Goal: Task Accomplishment & Management: Manage account settings

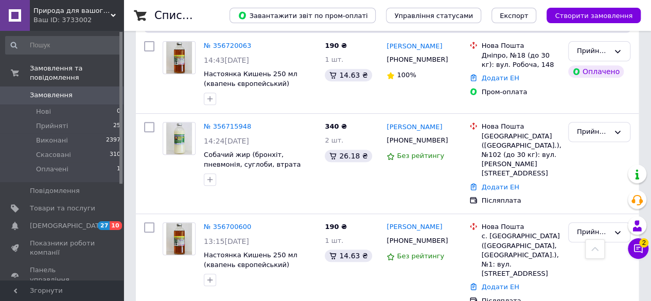
scroll to position [191, 0]
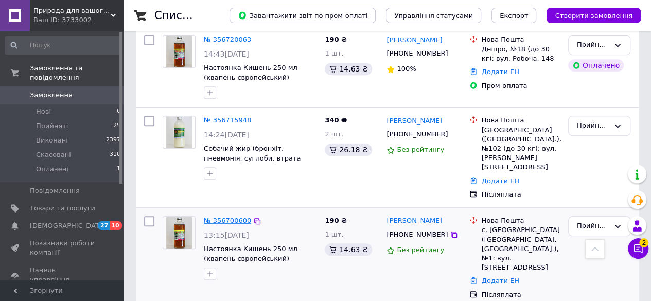
click at [223, 217] on link "№ 356700600" at bounding box center [227, 221] width 47 height 8
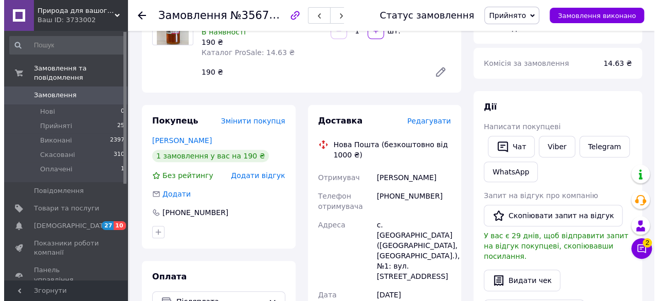
scroll to position [123, 0]
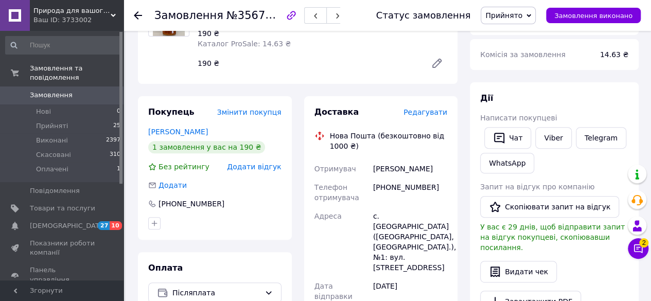
click at [248, 170] on span "Додати відгук" at bounding box center [254, 167] width 54 height 8
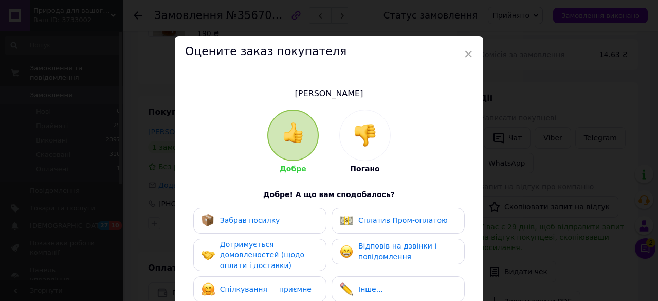
click at [369, 135] on img at bounding box center [365, 135] width 23 height 23
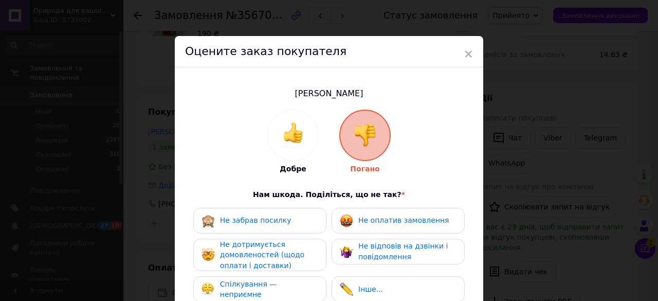
click at [378, 214] on div "Не оплатив замовлення" at bounding box center [394, 220] width 109 height 13
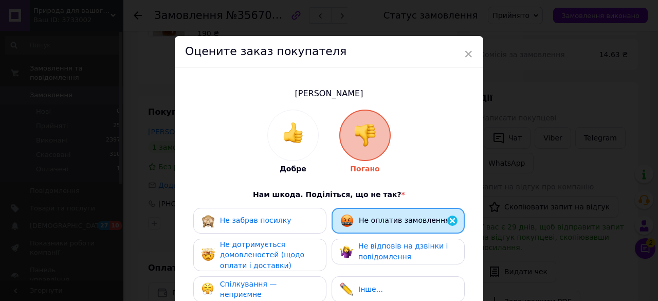
click at [245, 288] on span "Спілкування — неприємне" at bounding box center [248, 289] width 57 height 19
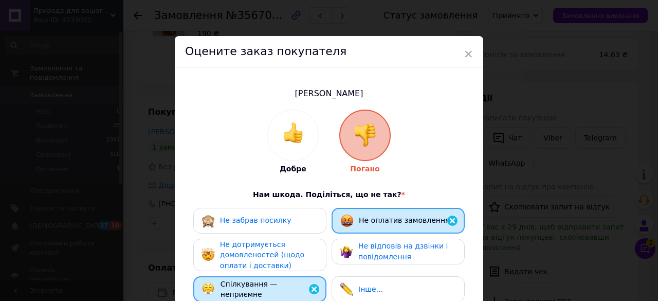
click at [244, 260] on span "Не дотримується домовленостей (щодо оплати і доставки)" at bounding box center [262, 254] width 84 height 29
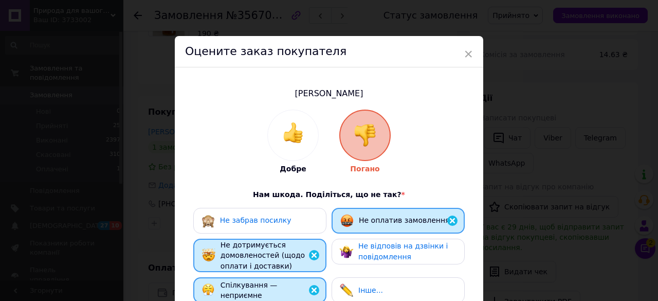
click at [378, 253] on span "Не відповів на дзвінки і повідомлення" at bounding box center [404, 251] width 90 height 19
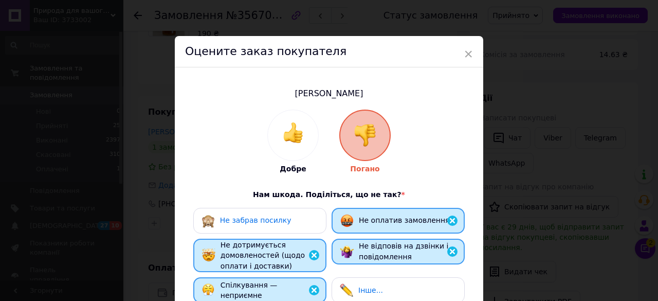
click at [373, 287] on span "Інше..." at bounding box center [371, 290] width 25 height 8
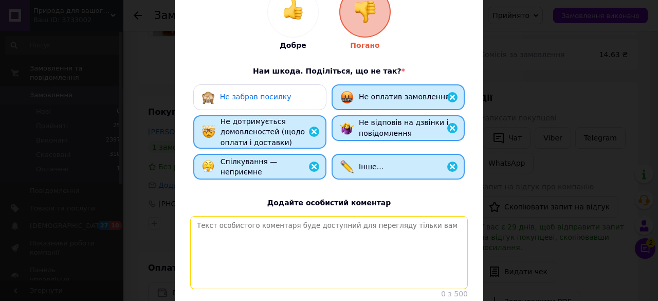
click at [223, 227] on textarea at bounding box center [329, 252] width 278 height 73
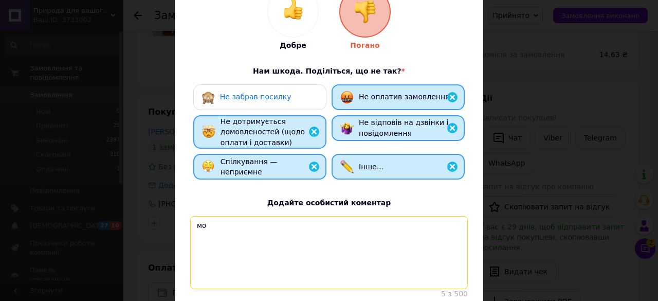
type textarea "м"
click at [290, 226] on textarea "получил посылку не оплатил" at bounding box center [329, 252] width 278 height 73
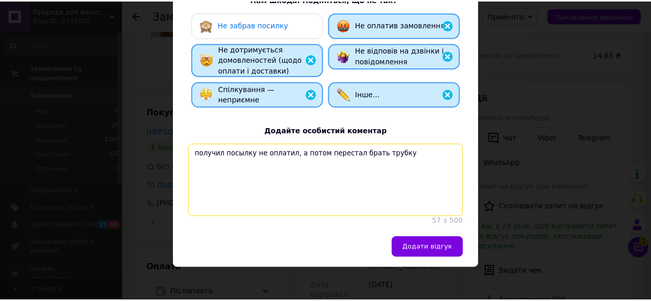
scroll to position [200, 0]
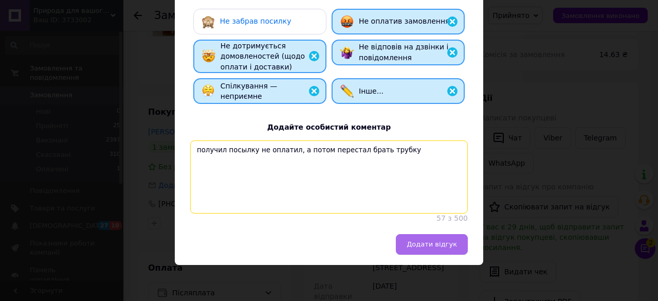
type textarea "получил посылку не оплатил, а потом перестал брать трубку"
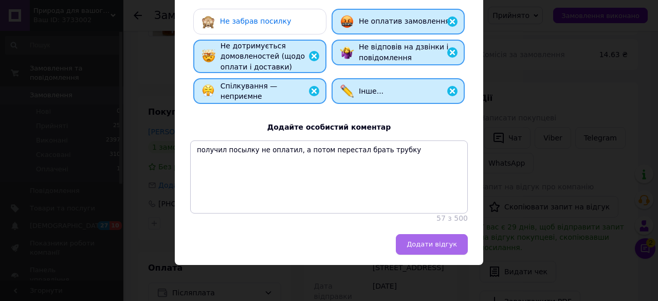
click at [440, 248] on span "Додати відгук" at bounding box center [432, 244] width 50 height 8
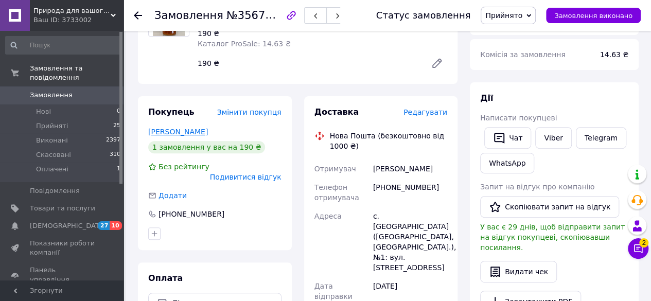
click at [175, 131] on link "[PERSON_NAME]" at bounding box center [178, 132] width 60 height 8
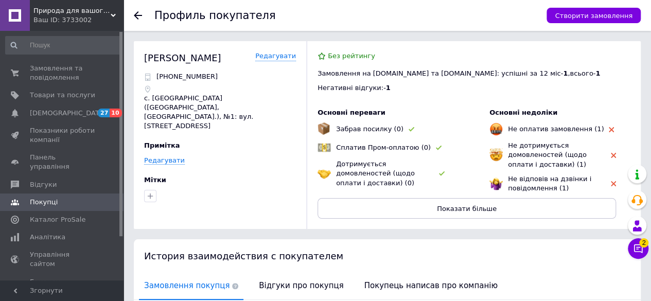
click at [361, 166] on span "Дотримується домовленостей (щодо оплати і доставки) (0)" at bounding box center [375, 173] width 79 height 26
click at [278, 59] on link "Редагувати" at bounding box center [275, 56] width 41 height 10
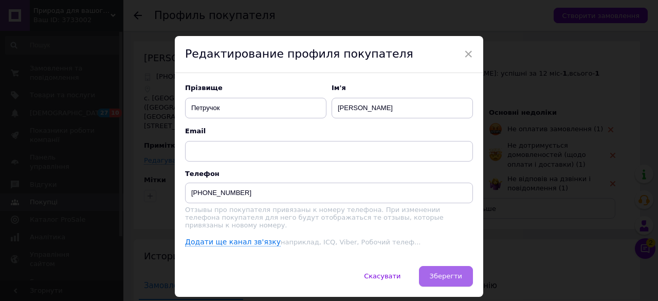
click at [442, 272] on span "Зберегти" at bounding box center [446, 276] width 32 height 8
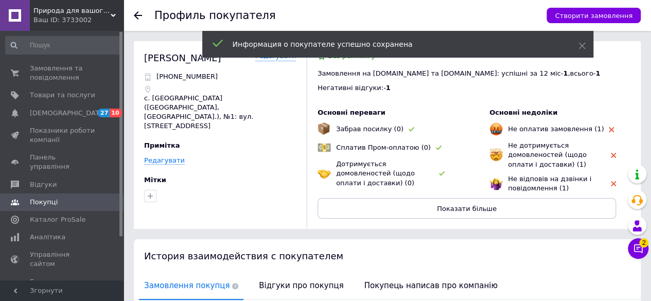
click at [243, 175] on div "Мітки" at bounding box center [220, 179] width 152 height 9
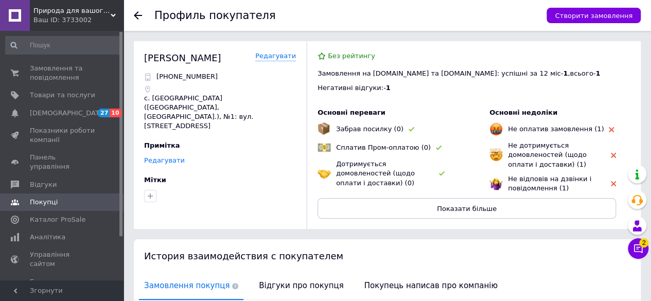
click at [167, 156] on link "Редагувати" at bounding box center [164, 160] width 41 height 8
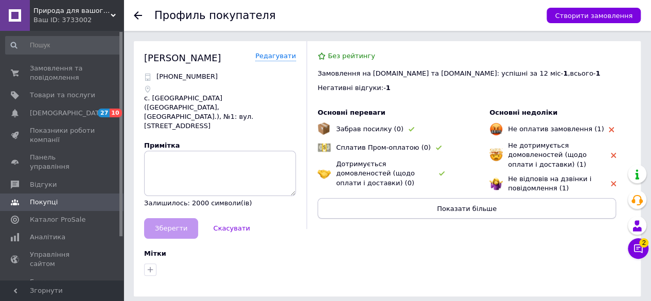
click at [408, 209] on button "Показати більше" at bounding box center [466, 208] width 298 height 21
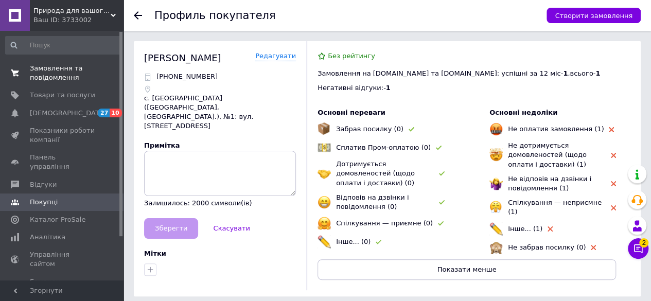
click at [55, 66] on span "Замовлення та повідомлення" at bounding box center [62, 73] width 65 height 19
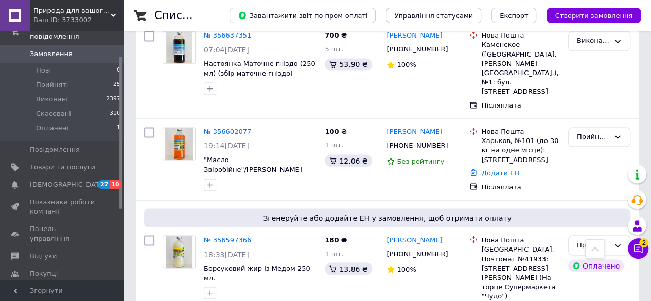
scroll to position [824, 0]
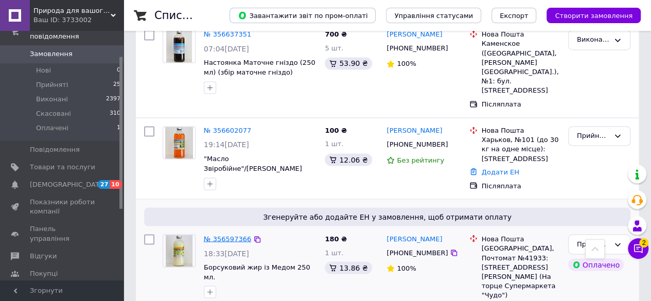
click at [225, 235] on link "№ 356597366" at bounding box center [227, 239] width 47 height 8
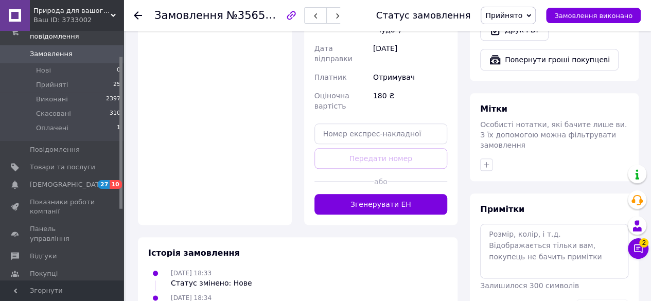
scroll to position [492, 0]
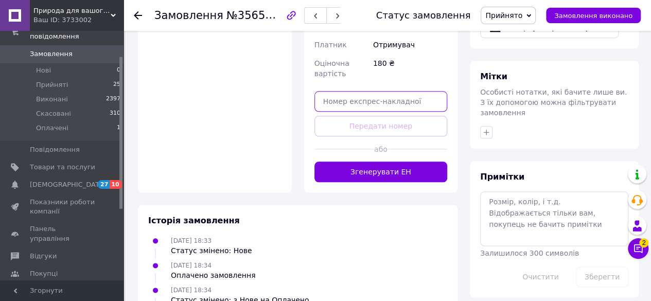
click at [335, 91] on input "text" at bounding box center [380, 101] width 133 height 21
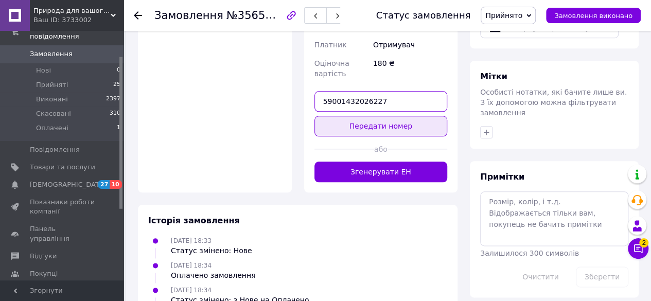
type input "59001432026227"
click at [387, 116] on button "Передати номер" at bounding box center [380, 126] width 133 height 21
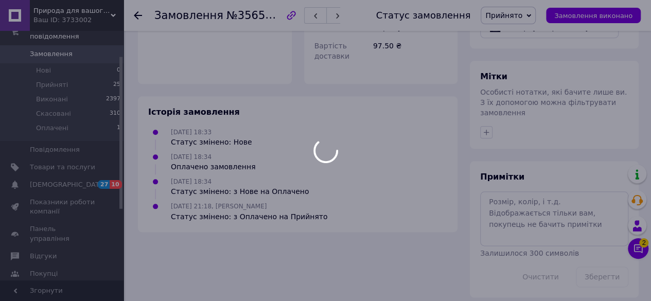
scroll to position [478, 0]
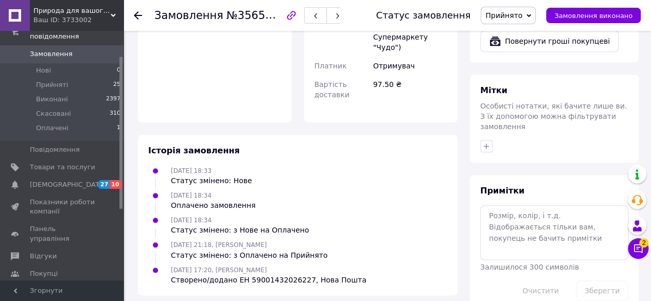
click at [141, 16] on icon at bounding box center [138, 15] width 8 height 8
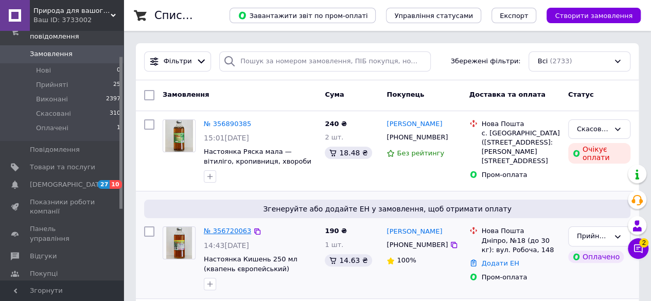
click at [212, 232] on link "№ 356720063" at bounding box center [227, 231] width 47 height 8
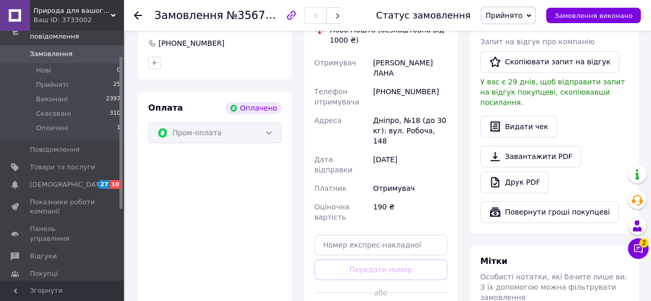
scroll to position [309, 0]
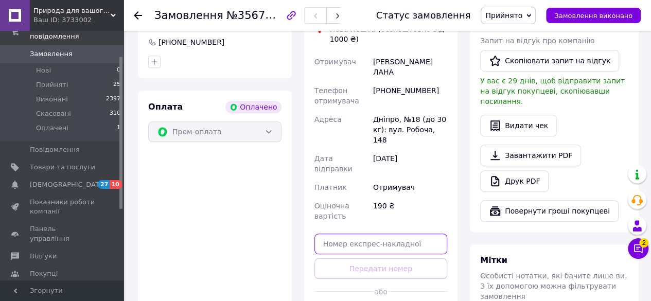
click at [335, 234] on input "text" at bounding box center [380, 244] width 133 height 21
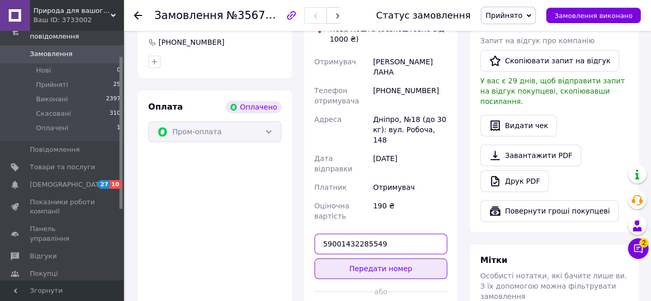
type input "59001432285549"
click at [374, 258] on button "Передати номер" at bounding box center [380, 268] width 133 height 21
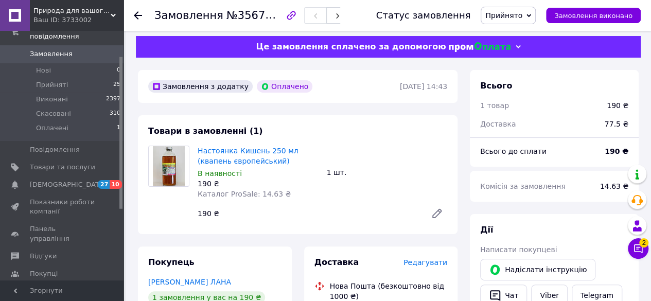
scroll to position [0, 0]
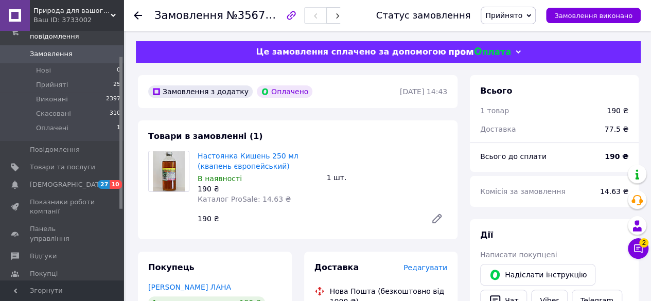
click at [138, 15] on use at bounding box center [138, 15] width 8 height 8
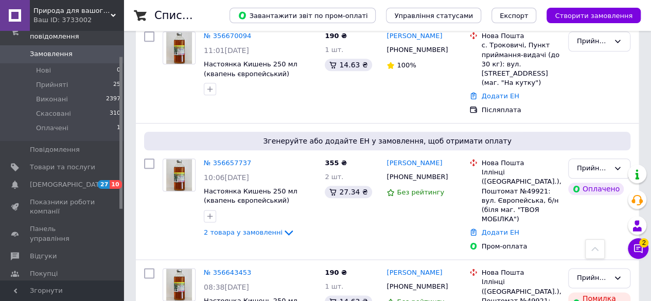
scroll to position [528, 0]
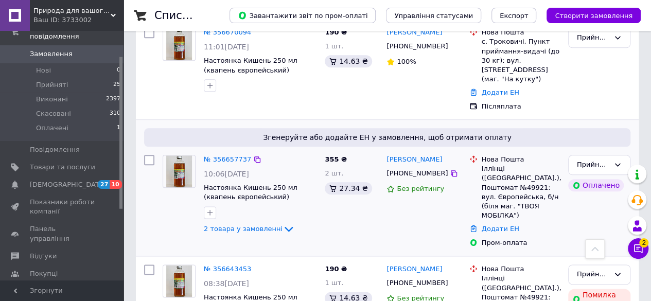
click at [223, 170] on span "10:06[DATE]" at bounding box center [226, 174] width 45 height 8
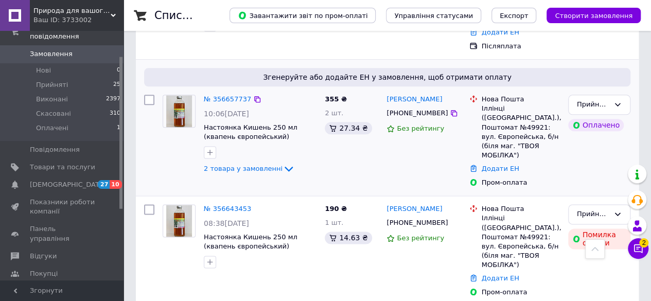
scroll to position [587, 0]
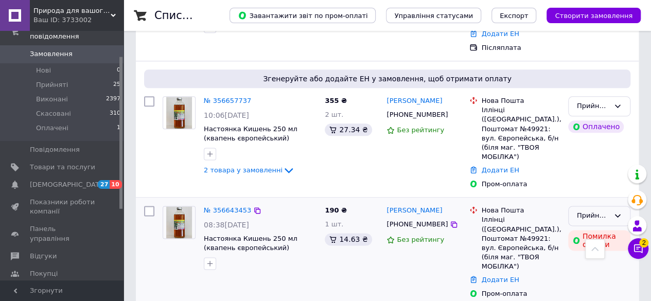
click at [617, 214] on icon at bounding box center [618, 215] width 6 height 3
click at [600, 246] on li "Скасовано" at bounding box center [598, 255] width 61 height 19
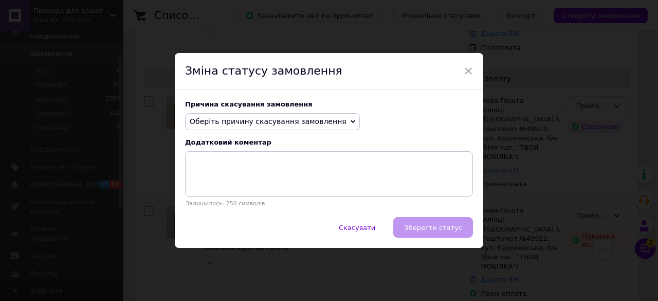
click at [351, 120] on icon at bounding box center [353, 121] width 5 height 5
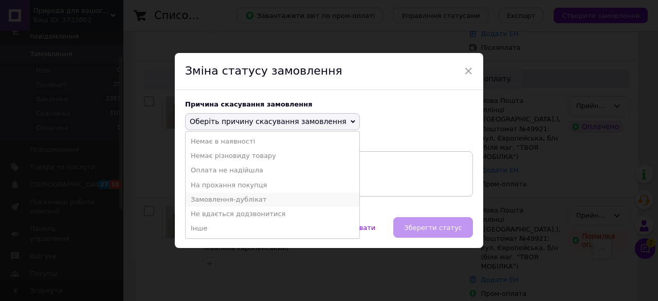
click at [239, 202] on li "Замовлення-дублікат" at bounding box center [273, 199] width 174 height 14
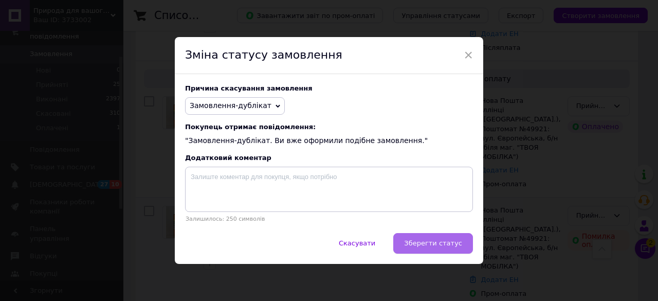
click at [442, 244] on span "Зберегти статус" at bounding box center [433, 243] width 58 height 8
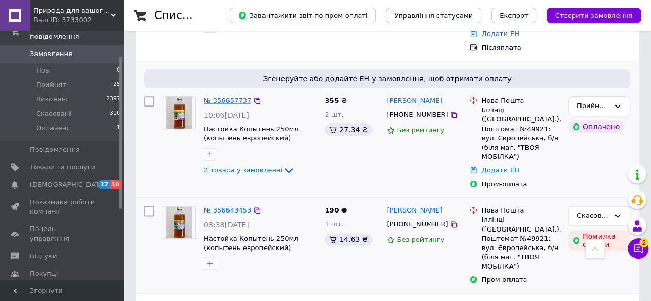
click at [221, 97] on link "№ 356657737" at bounding box center [227, 101] width 47 height 8
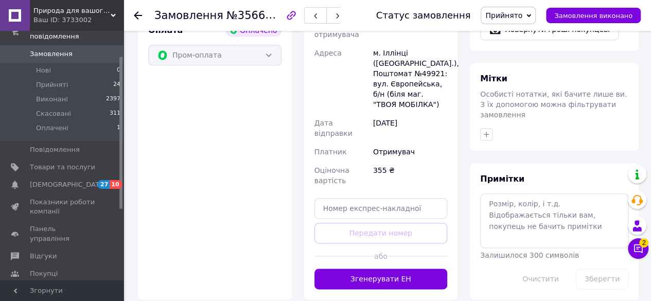
scroll to position [482, 0]
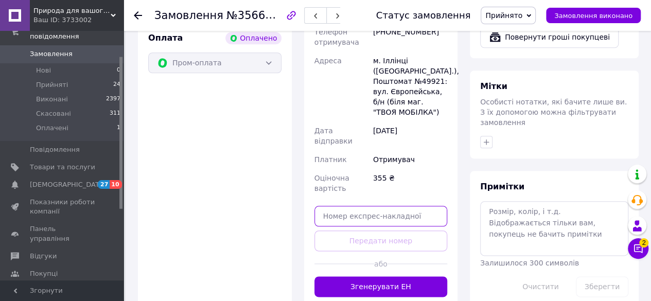
click at [344, 206] on input "text" at bounding box center [380, 216] width 133 height 21
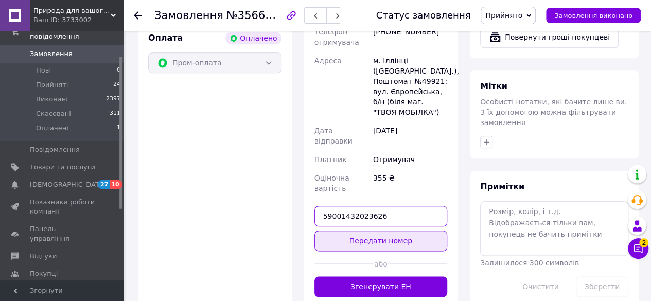
type input "59001432023626"
click at [381, 230] on button "Передати номер" at bounding box center [380, 240] width 133 height 21
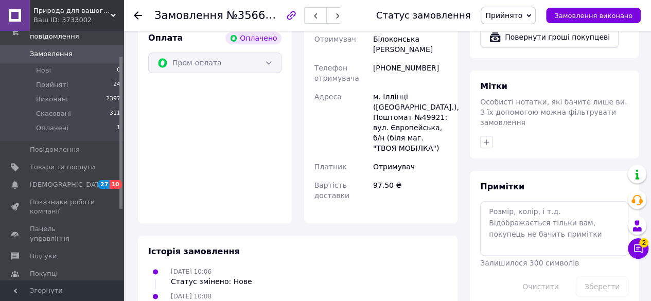
click at [139, 18] on icon at bounding box center [138, 15] width 8 height 8
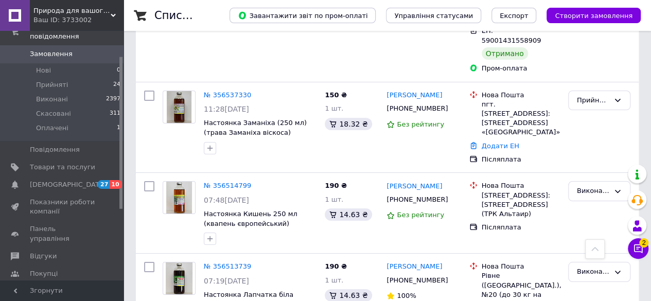
scroll to position [1852, 0]
